Goal: Complete application form: Complete application form

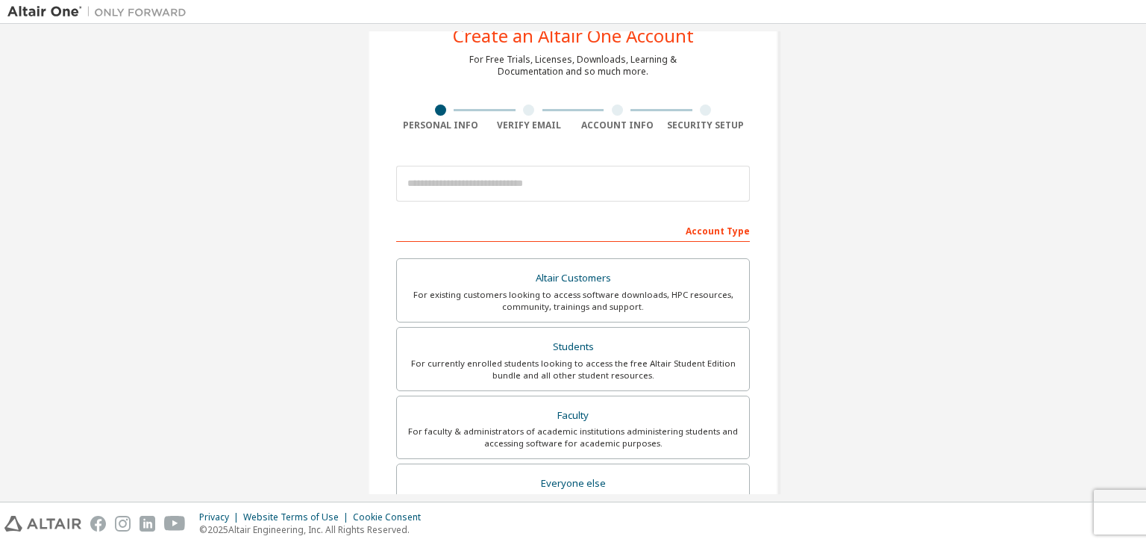
scroll to position [60, 0]
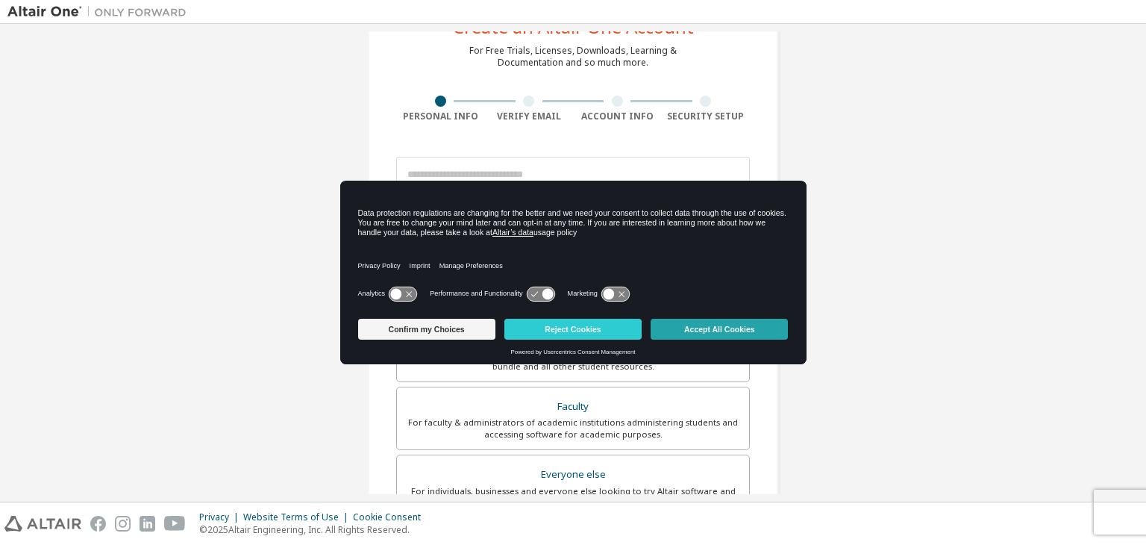
click at [716, 329] on button "Accept All Cookies" at bounding box center [719, 329] width 137 height 21
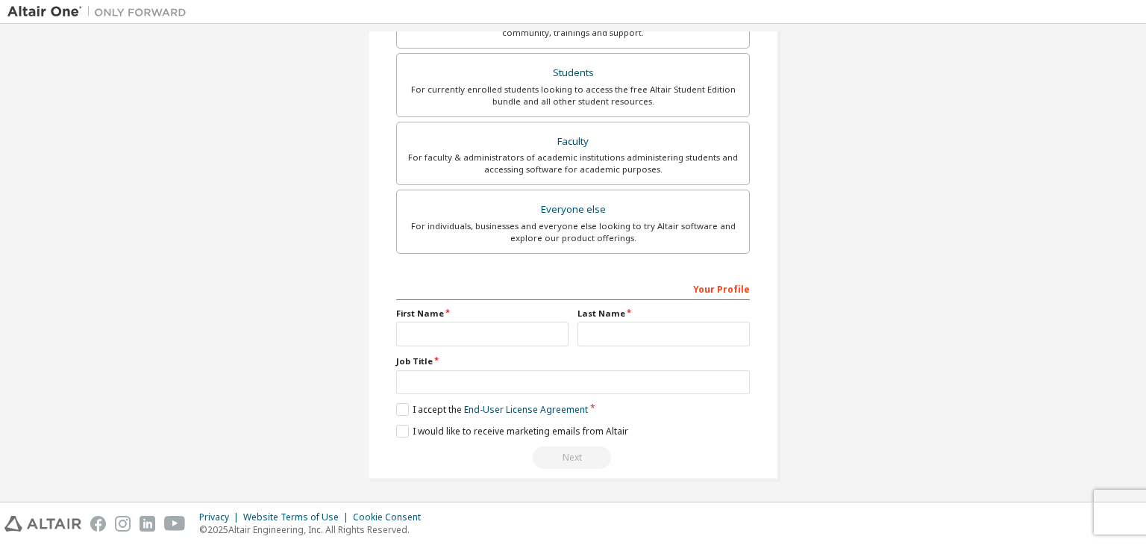
scroll to position [0, 0]
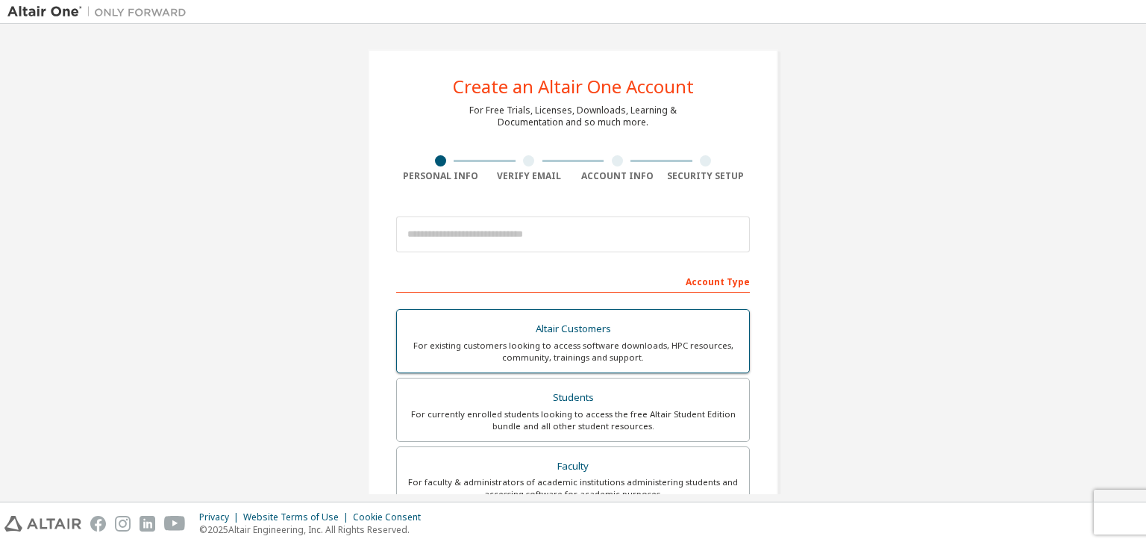
click at [678, 363] on label "Altair Customers For existing customers looking to access software downloads, H…" at bounding box center [573, 341] width 354 height 64
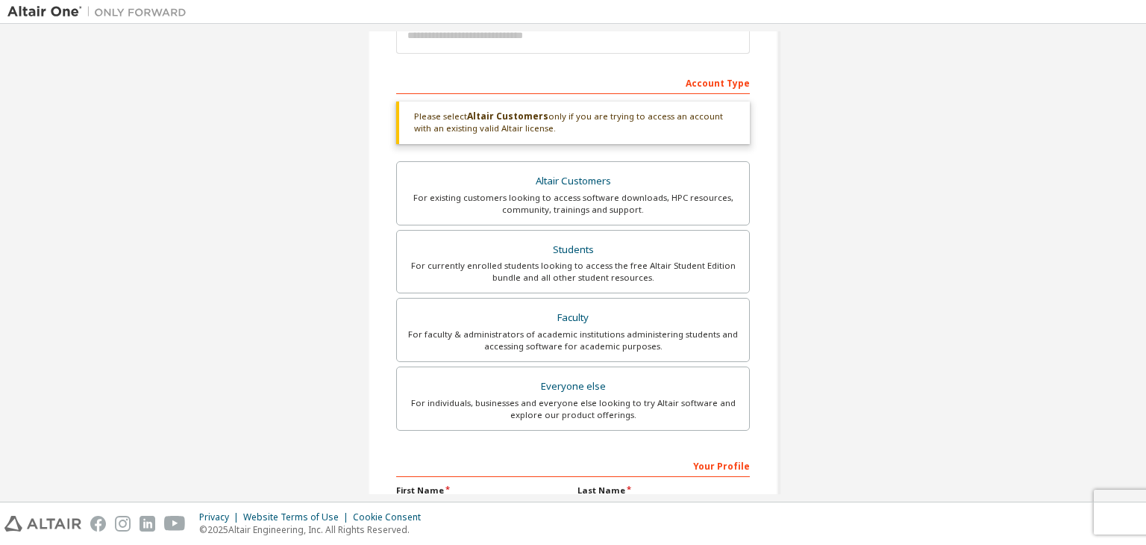
scroll to position [233, 0]
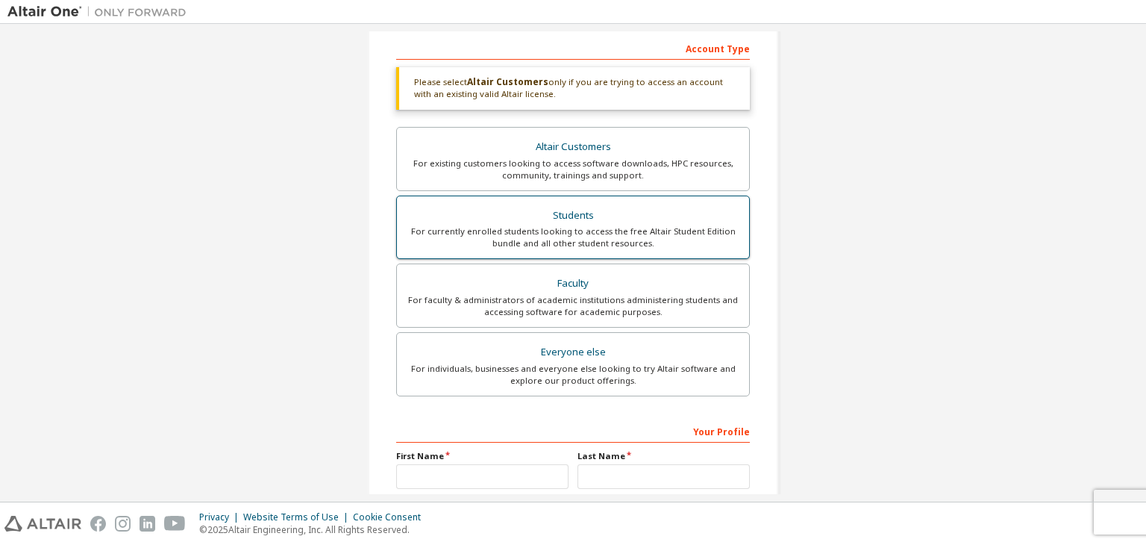
click at [651, 231] on div "For currently enrolled students looking to access the free Altair Student Editi…" at bounding box center [573, 237] width 334 height 24
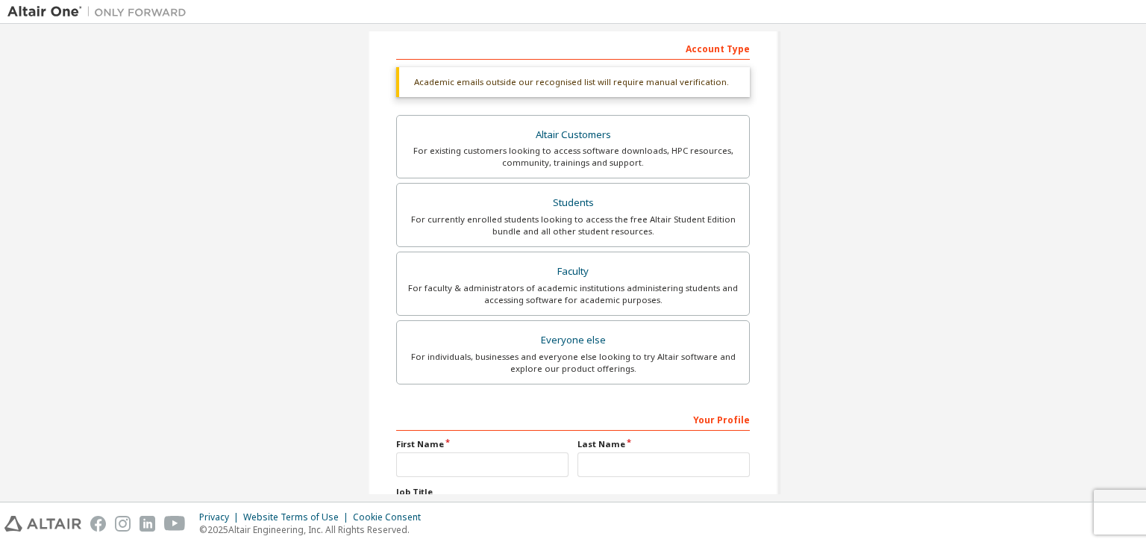
scroll to position [363, 0]
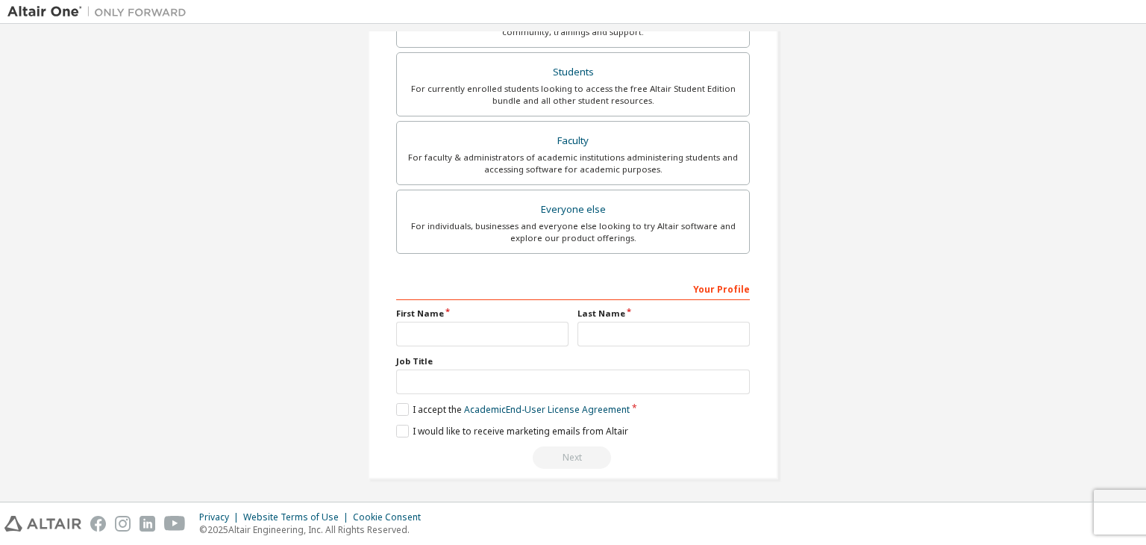
click at [585, 355] on label "Job Title" at bounding box center [573, 361] width 354 height 12
click at [578, 333] on input "text" at bounding box center [664, 334] width 172 height 25
click at [508, 337] on input "text" at bounding box center [482, 334] width 172 height 25
type input "*********"
click at [622, 346] on div "Your Profile First Name ********* Last Name Job Title Please provide State/Prov…" at bounding box center [573, 372] width 354 height 193
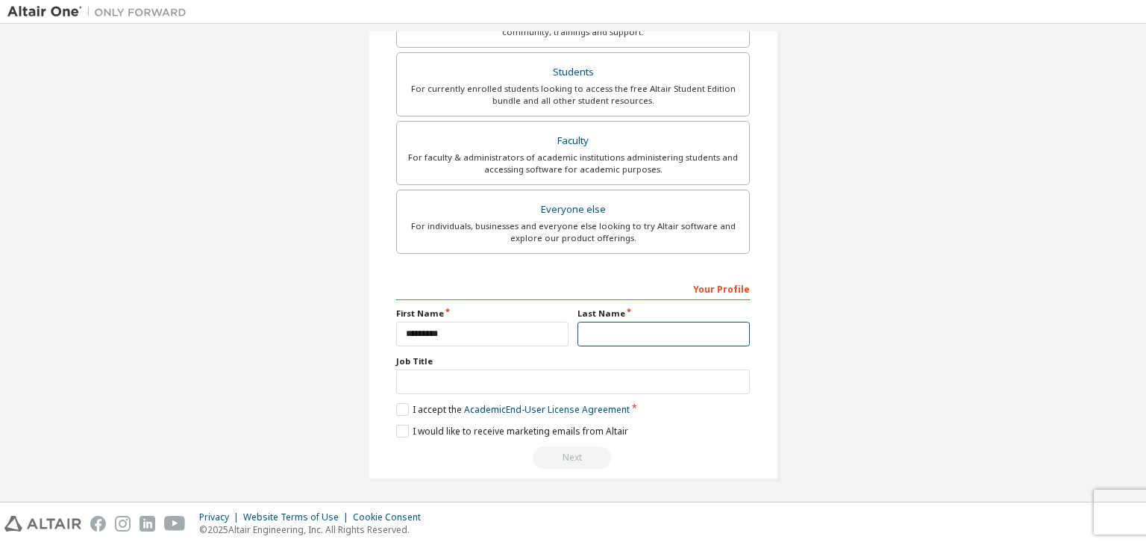
click at [622, 340] on input "text" at bounding box center [664, 334] width 172 height 25
type input "*********"
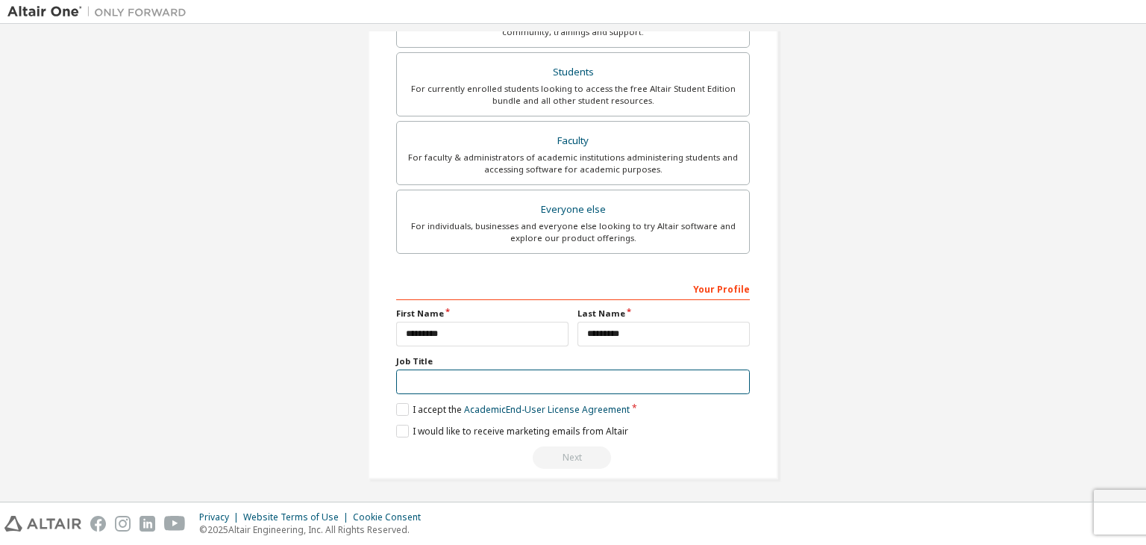
click at [590, 369] on input "text" at bounding box center [573, 381] width 354 height 25
type input "*******"
click at [404, 404] on label "I accept the Academic End-User License Agreement" at bounding box center [513, 409] width 234 height 13
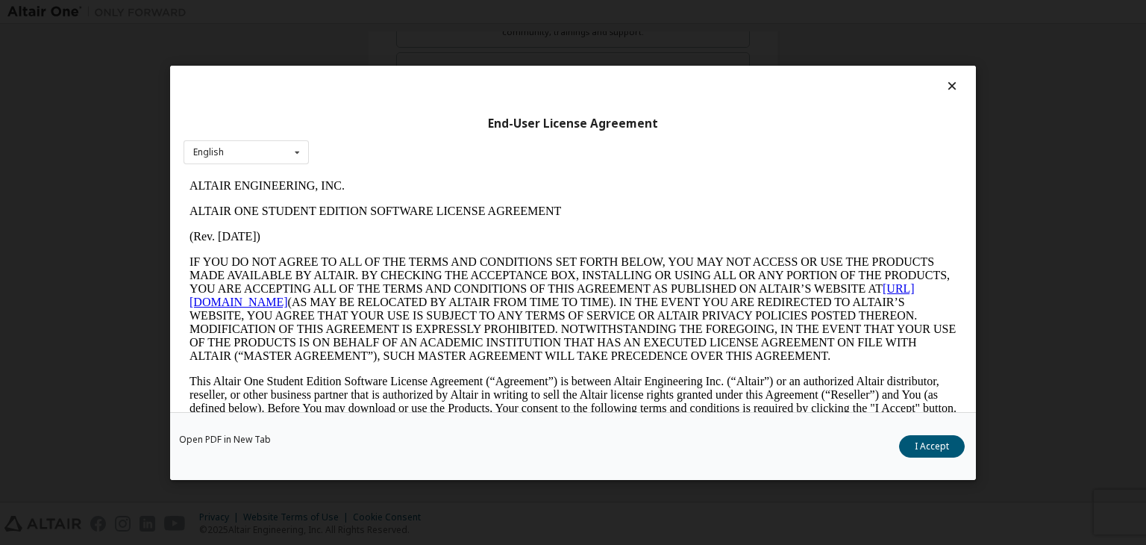
scroll to position [0, 0]
click at [905, 440] on button "I Accept" at bounding box center [932, 446] width 66 height 22
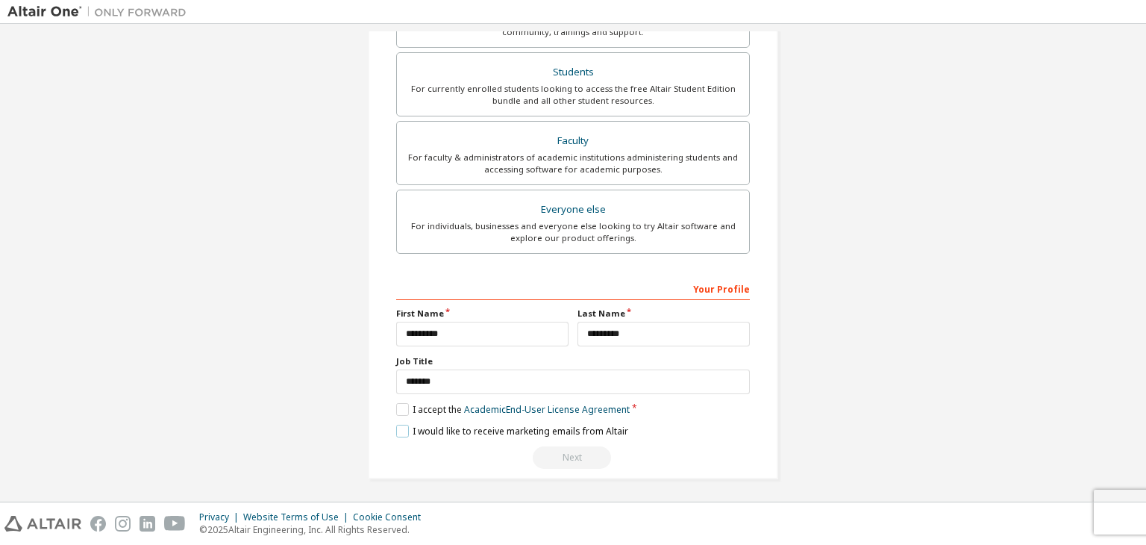
click at [403, 426] on label "I would like to receive marketing emails from Altair" at bounding box center [512, 431] width 232 height 13
click at [580, 454] on div "Next" at bounding box center [573, 457] width 354 height 22
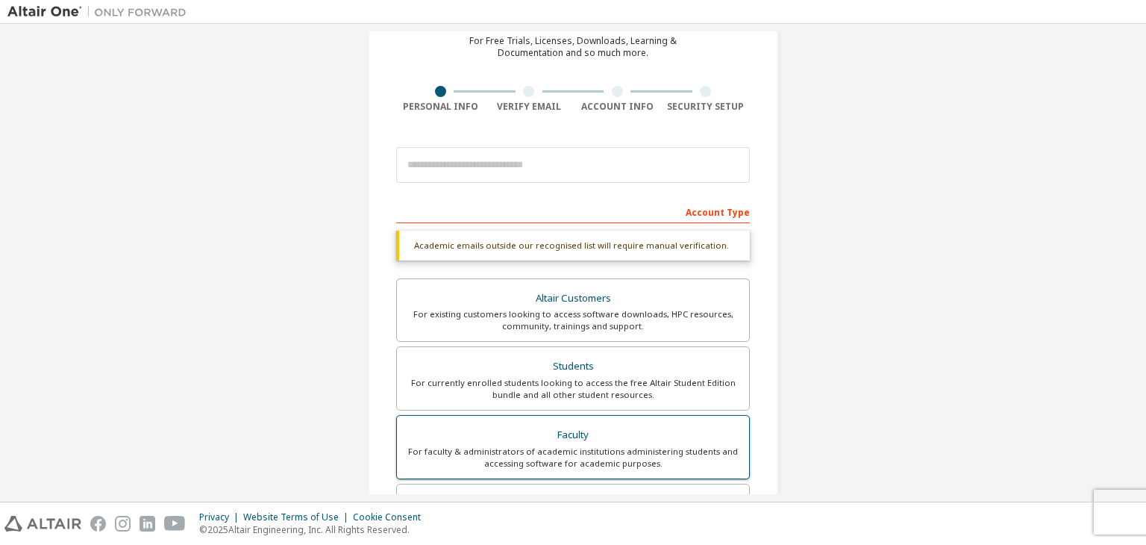
scroll to position [60, 0]
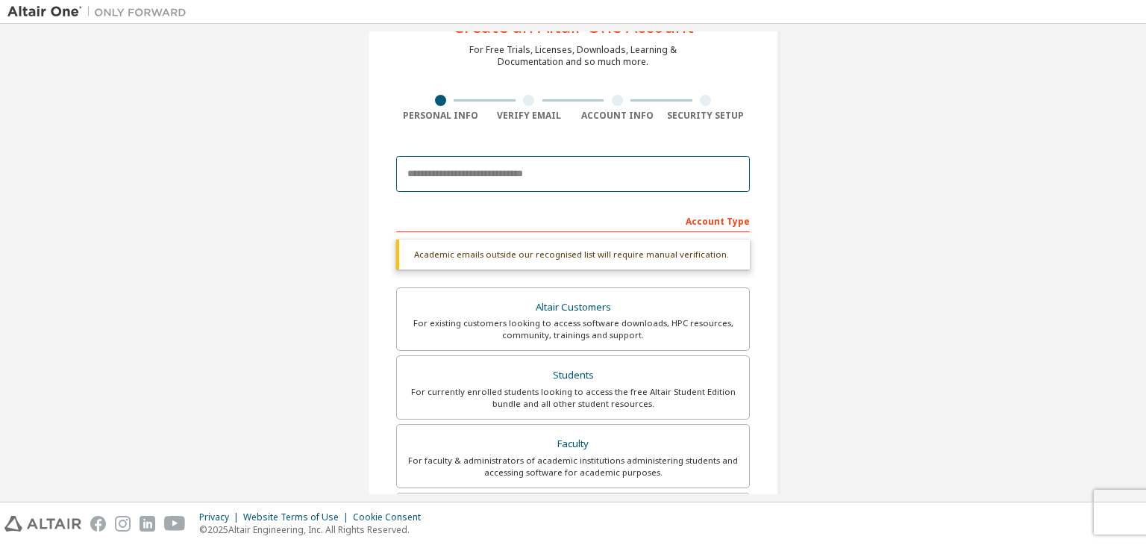
click at [572, 162] on input "email" at bounding box center [573, 174] width 354 height 36
type input "**********"
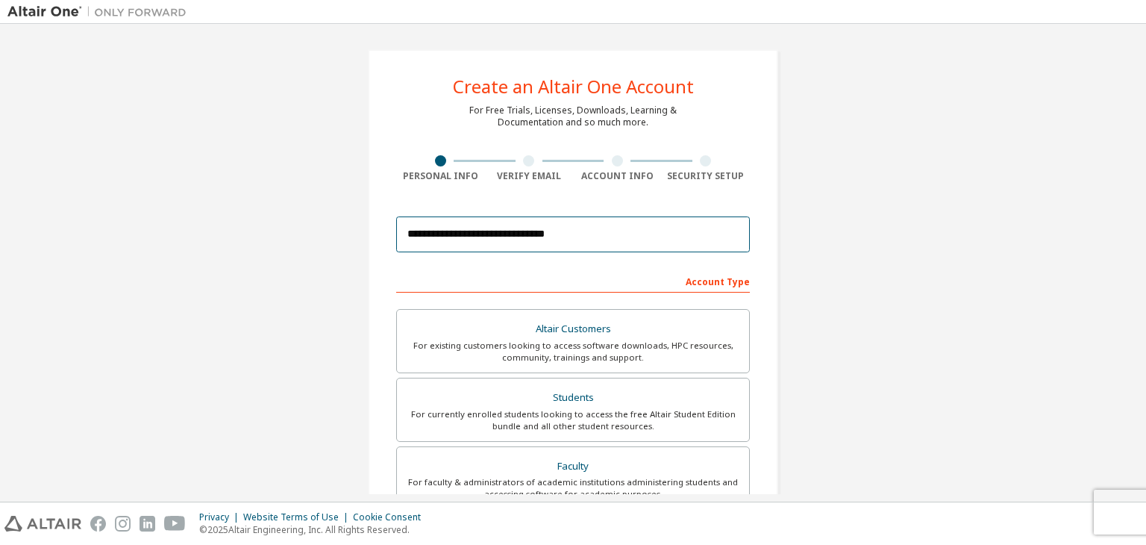
scroll to position [325, 0]
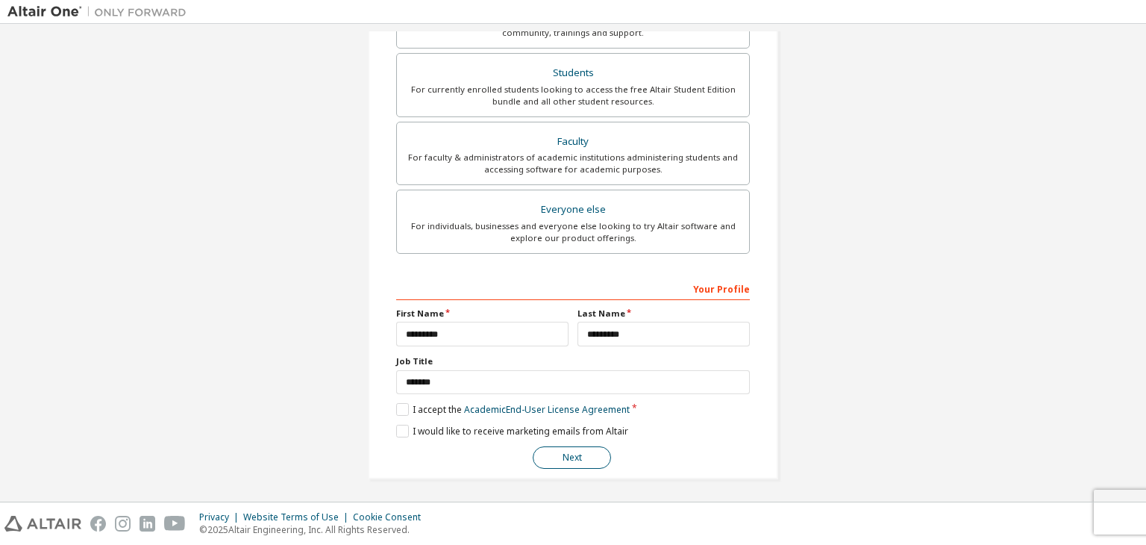
click at [572, 463] on button "Next" at bounding box center [572, 457] width 78 height 22
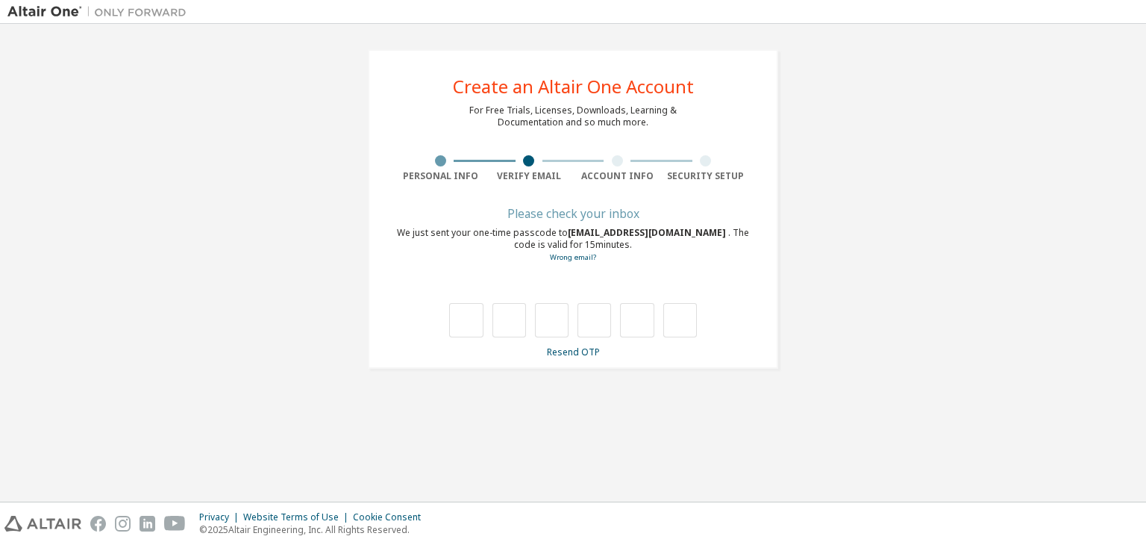
scroll to position [0, 0]
type input "*"
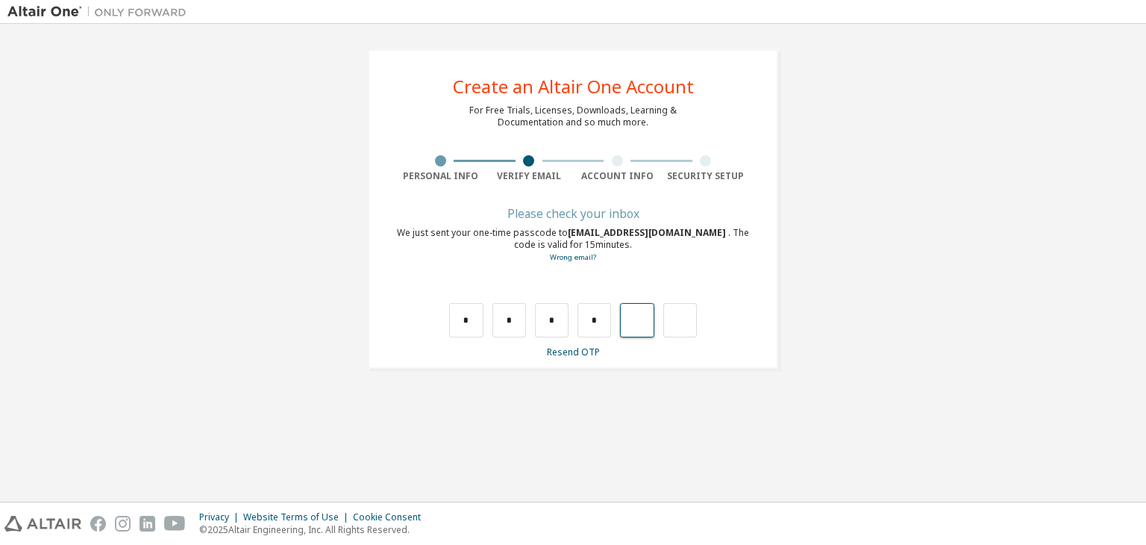
type input "*"
